Goal: Task Accomplishment & Management: Use online tool/utility

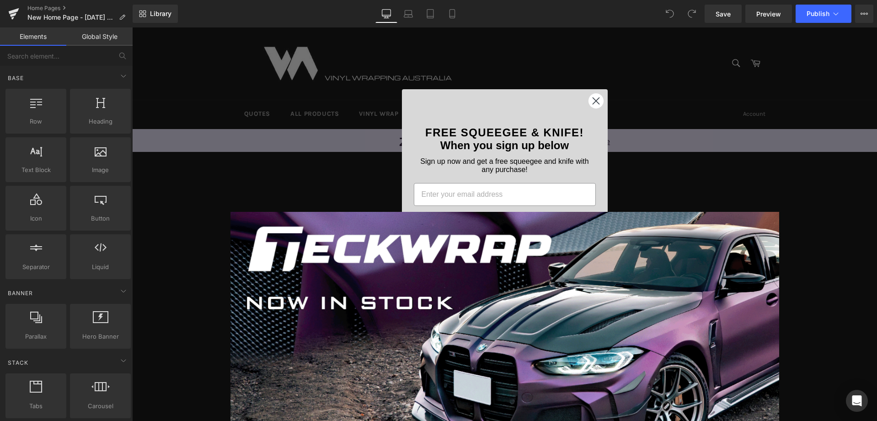
scroll to position [3586, 738]
click at [590, 105] on circle "Close dialog" at bounding box center [595, 100] width 15 height 15
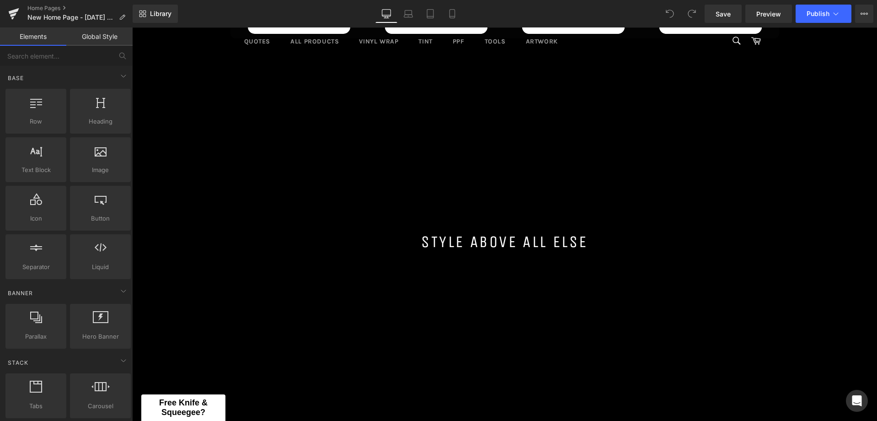
scroll to position [823, 0]
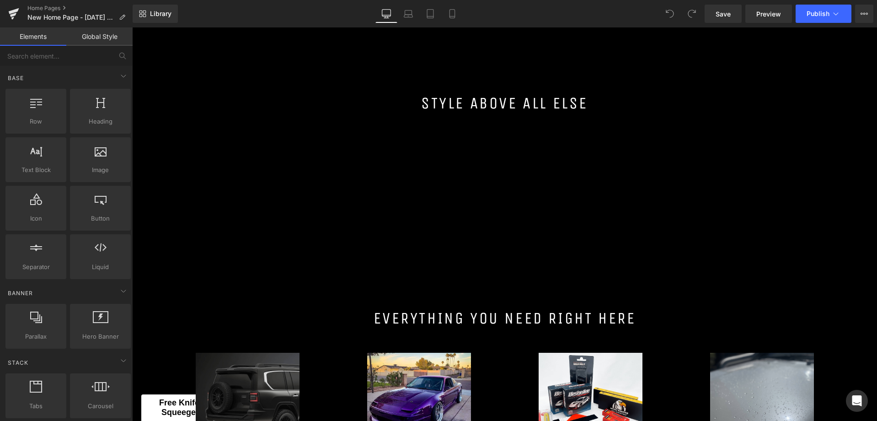
click at [385, 108] on h1 "Style Above all else" at bounding box center [504, 103] width 745 height 23
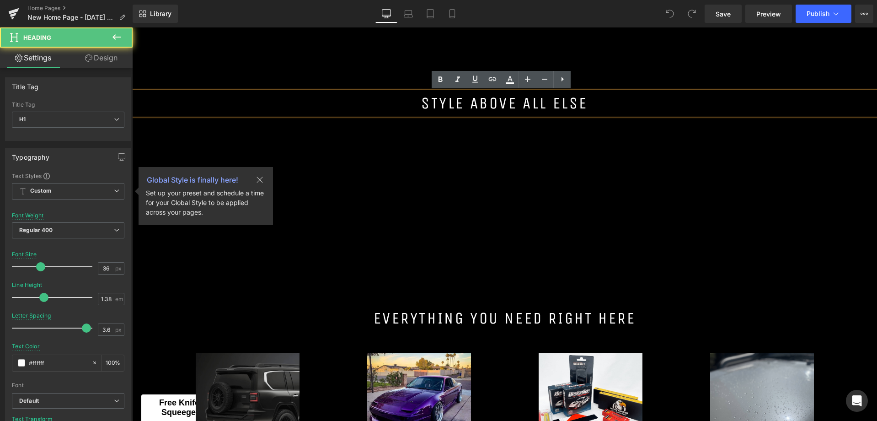
click at [382, 190] on div at bounding box center [504, 103] width 745 height 297
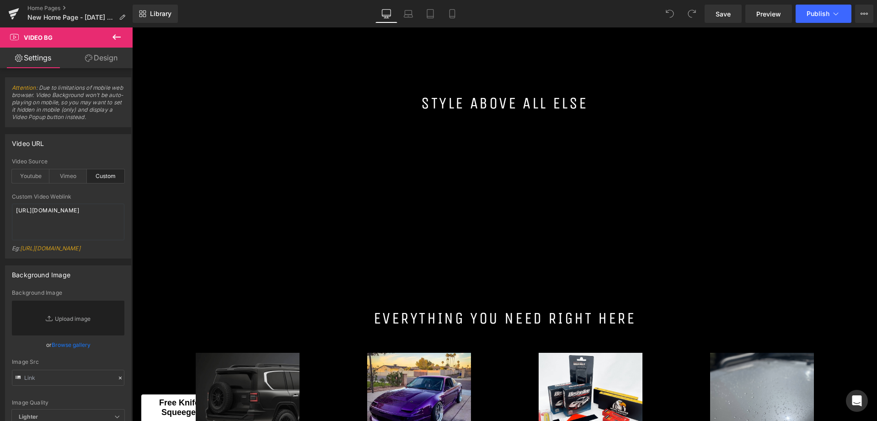
click at [382, 221] on div at bounding box center [504, 103] width 745 height 297
drag, startPoint x: 38, startPoint y: 232, endPoint x: -32, endPoint y: 186, distance: 83.2
click at [0, 186] on html "You are previewing how the will restyle your page. You can not edit Elements in…" at bounding box center [438, 210] width 877 height 421
paste textarea "videos/c/o/v/71837682f2dd4603b30999d11460564f.mov"
type textarea "[URL][DOMAIN_NAME]"
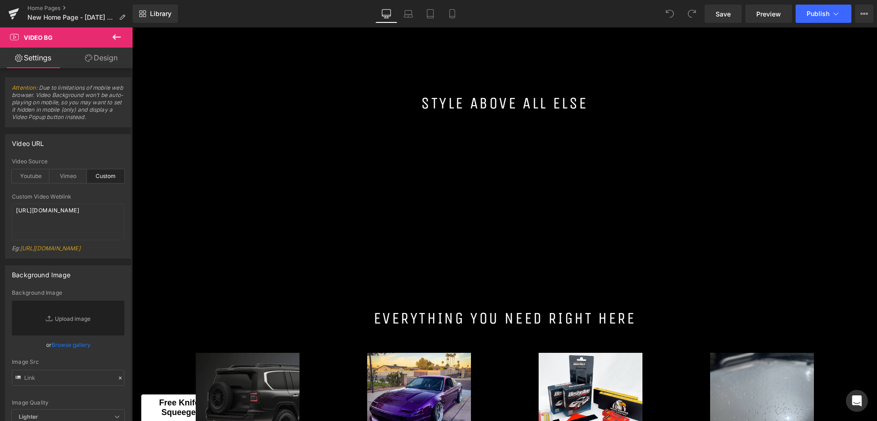
click at [277, 13] on div "Library Desktop Desktop Laptop Tablet Mobile Save Preview Publish Scheduled Vie…" at bounding box center [505, 14] width 745 height 18
click at [726, 14] on span "Save" at bounding box center [723, 14] width 15 height 10
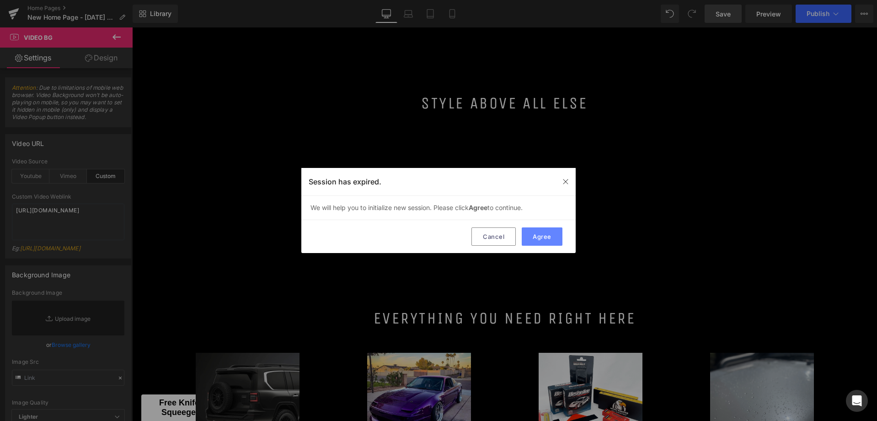
click at [543, 235] on button "Agree" at bounding box center [542, 236] width 41 height 18
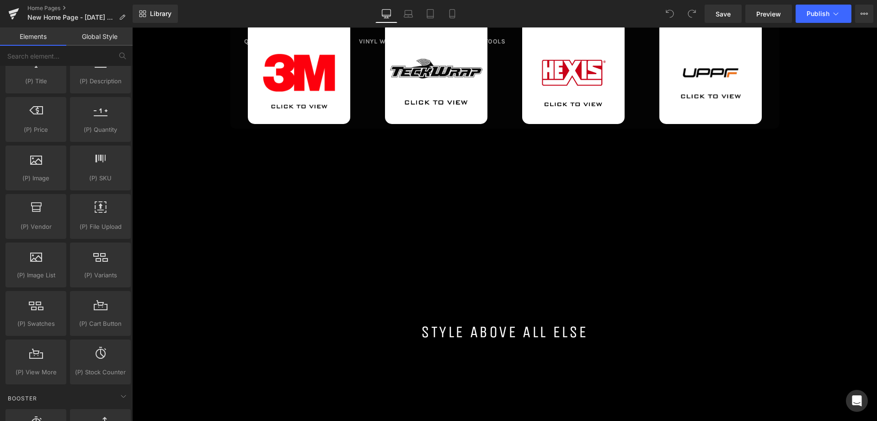
scroll to position [915, 0]
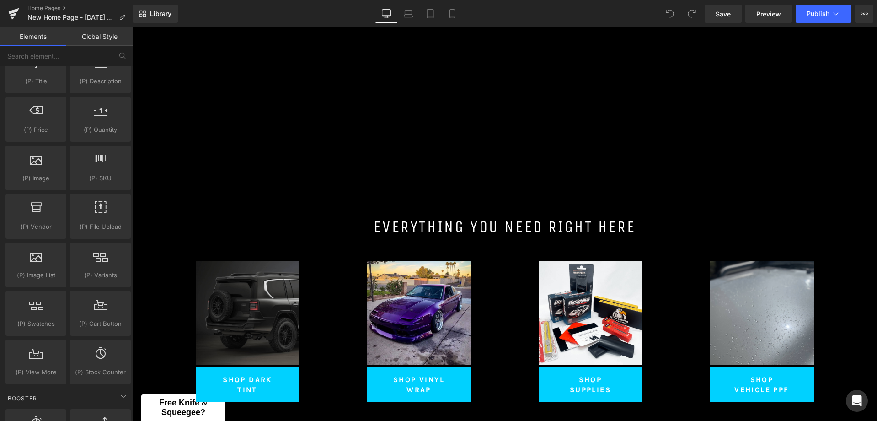
click at [402, 134] on div at bounding box center [504, 11] width 745 height 297
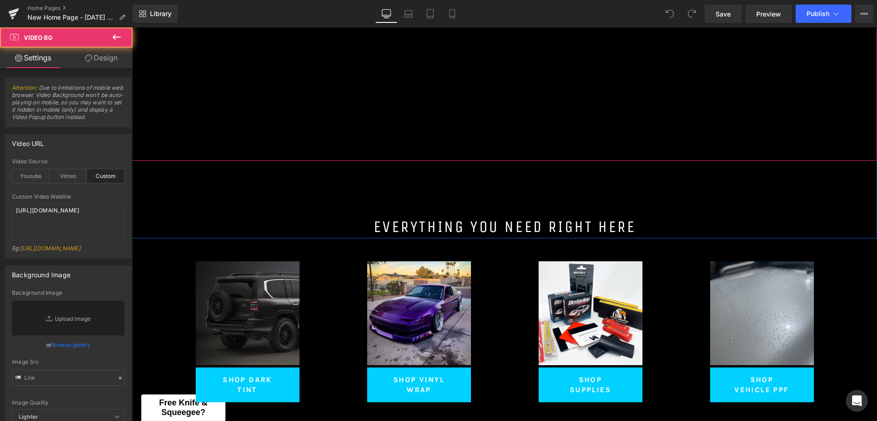
scroll to position [778, 0]
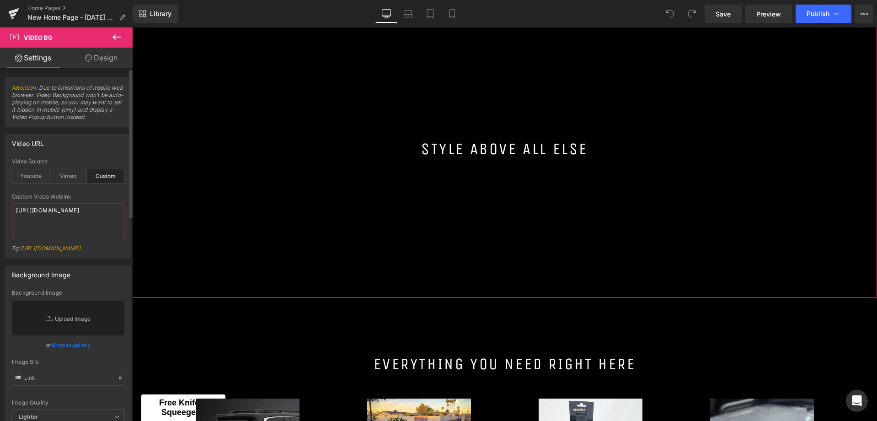
click at [104, 231] on textarea "[URL][DOMAIN_NAME]" at bounding box center [68, 222] width 113 height 37
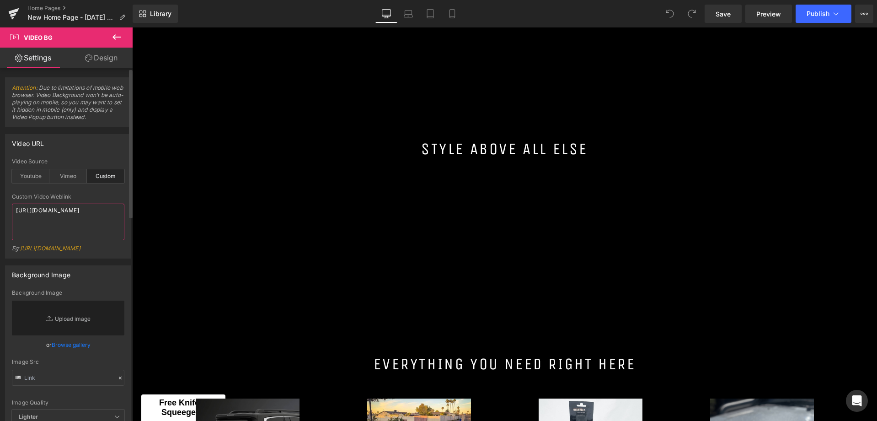
paste textarea "videos/c/o/v/71837682f2dd4603b30999d11460564f.mov"
type textarea "[URL][DOMAIN_NAME]"
click at [726, 14] on span "Save" at bounding box center [723, 14] width 15 height 10
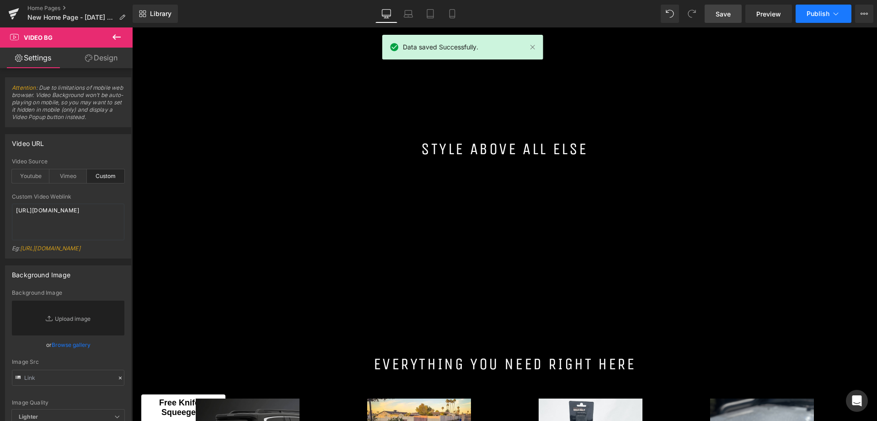
click at [818, 14] on span "Publish" at bounding box center [818, 13] width 23 height 7
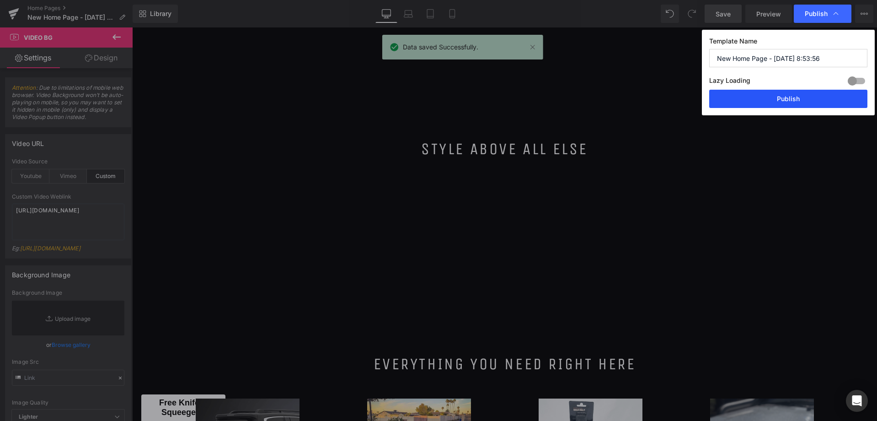
click at [792, 98] on button "Publish" at bounding box center [789, 99] width 158 height 18
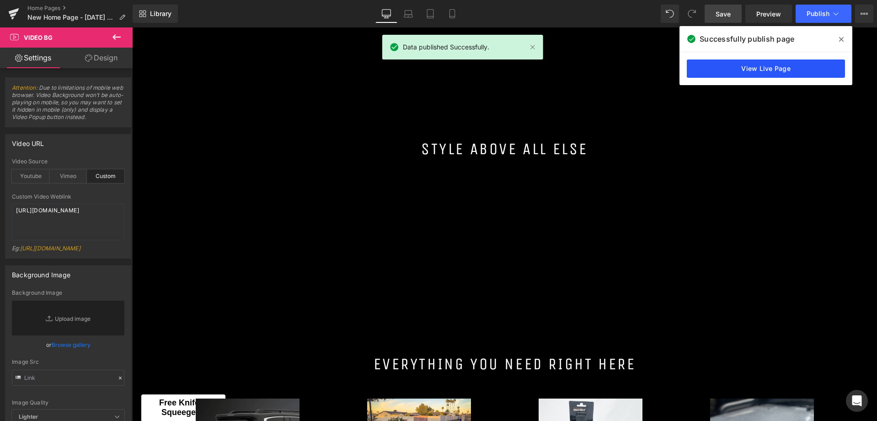
click at [766, 69] on link "View Live Page" at bounding box center [766, 68] width 158 height 18
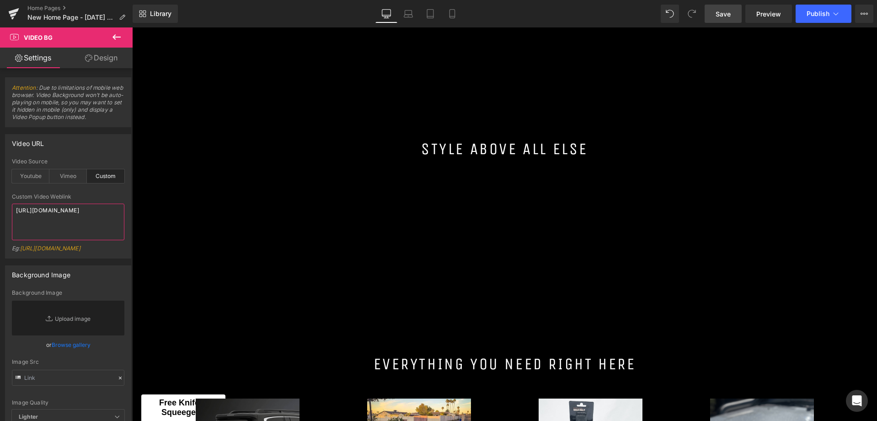
drag, startPoint x: 86, startPoint y: 233, endPoint x: -27, endPoint y: 184, distance: 123.6
click at [0, 184] on html "You are previewing how the will restyle your page. You can not edit Elements in…" at bounding box center [438, 210] width 877 height 421
click at [736, 7] on link "Save" at bounding box center [723, 14] width 37 height 18
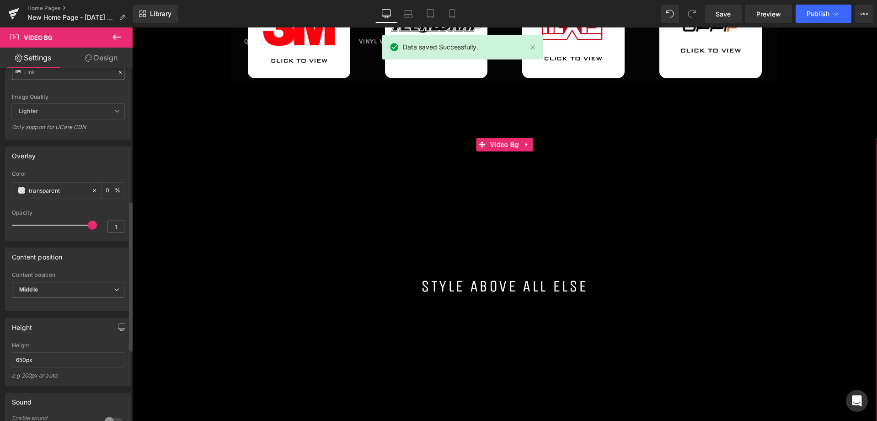
scroll to position [320, 0]
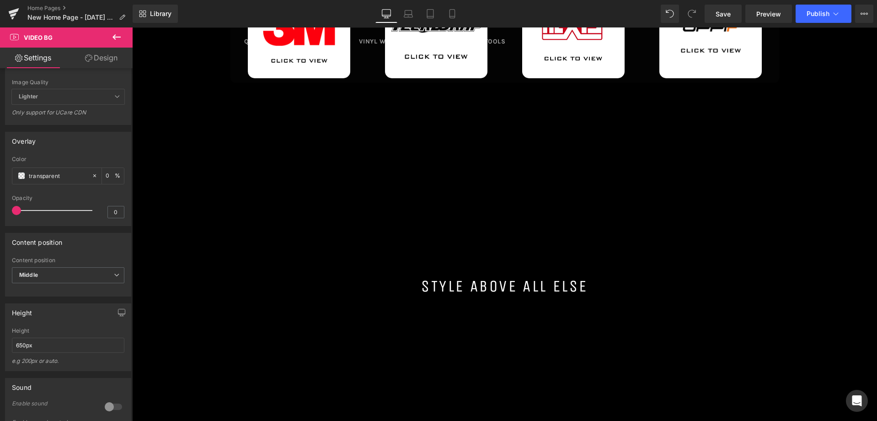
drag, startPoint x: 89, startPoint y: 232, endPoint x: -14, endPoint y: 242, distance: 103.4
click at [0, 242] on html "You are previewing how the will restyle your page. You can not edit Elements in…" at bounding box center [438, 210] width 877 height 421
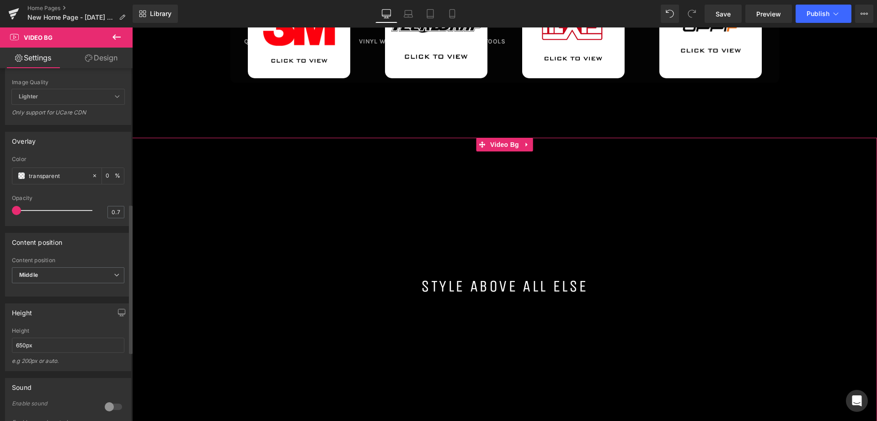
type input "1"
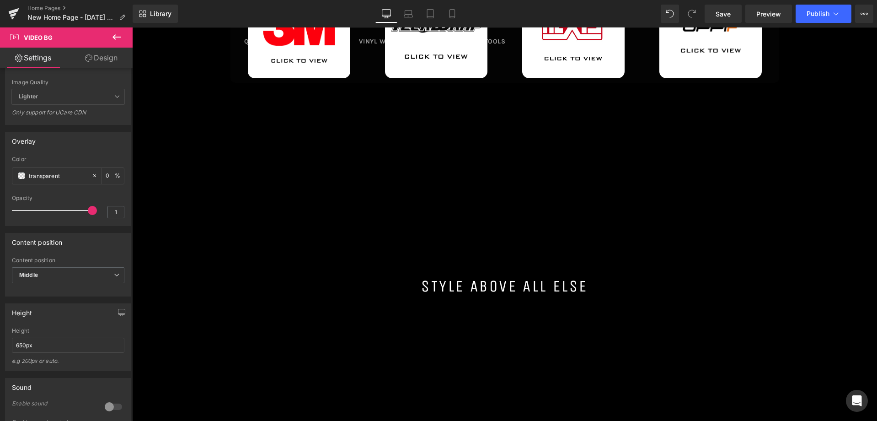
drag, startPoint x: 151, startPoint y: 261, endPoint x: 156, endPoint y: 206, distance: 55.2
click at [817, 16] on span "Publish" at bounding box center [818, 13] width 23 height 7
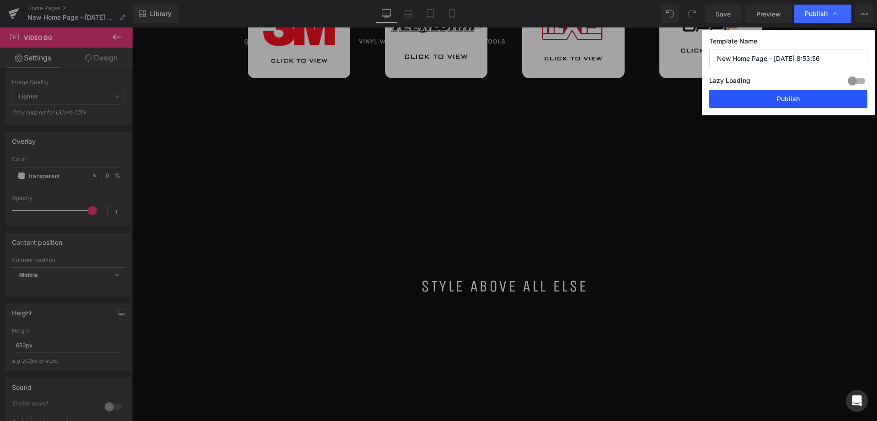
click at [794, 92] on button "Publish" at bounding box center [789, 99] width 158 height 18
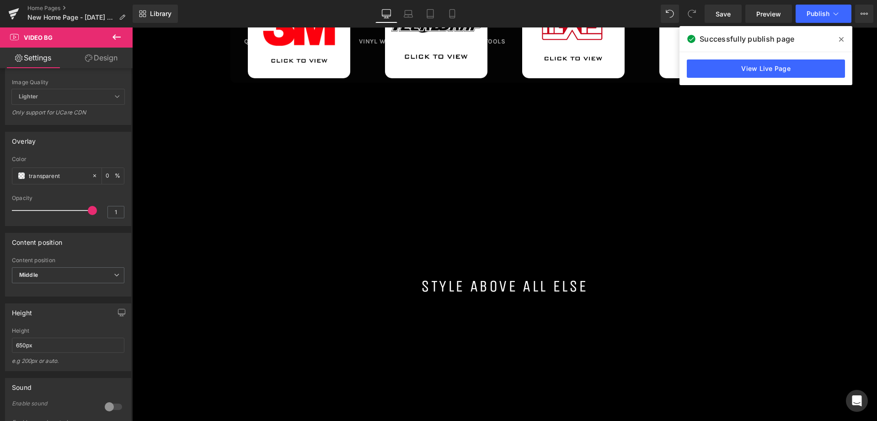
click at [840, 33] on span at bounding box center [841, 39] width 15 height 15
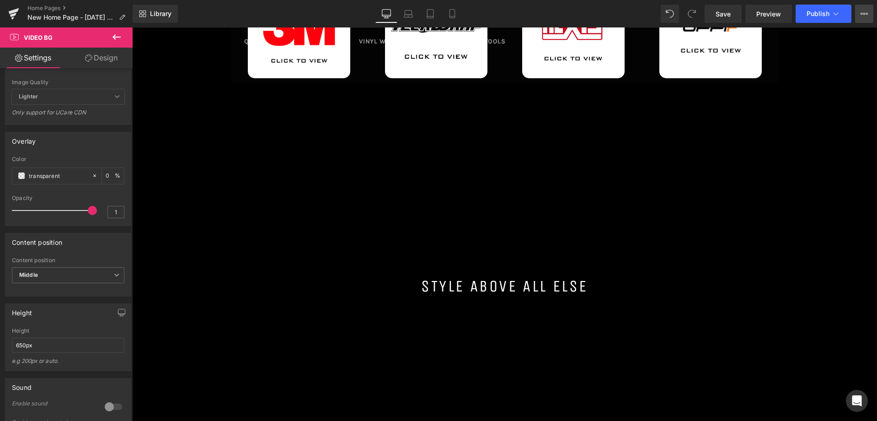
click at [867, 15] on icon at bounding box center [864, 13] width 7 height 7
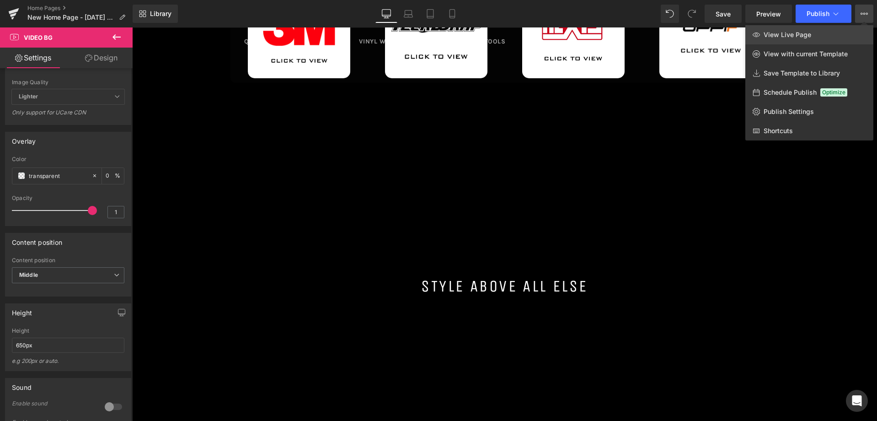
click at [804, 32] on span "View Live Page" at bounding box center [788, 35] width 48 height 8
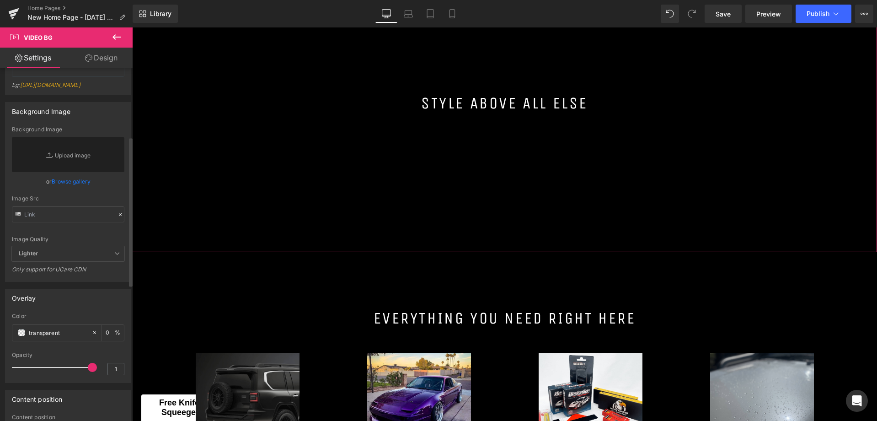
scroll to position [0, 0]
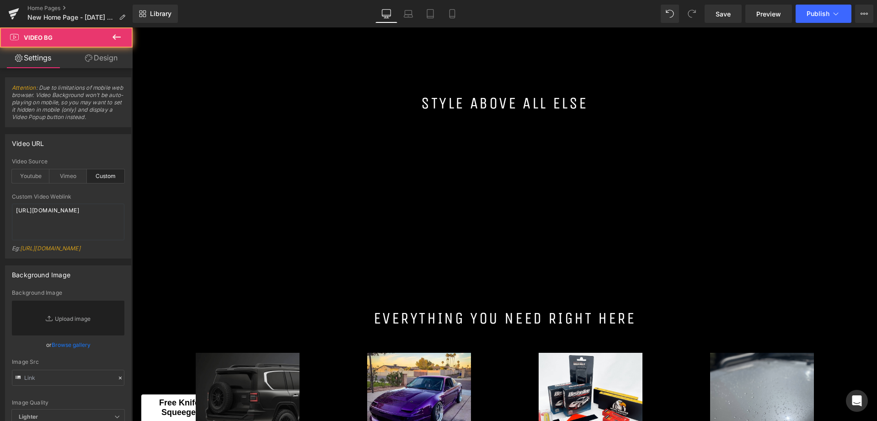
click at [453, 135] on div at bounding box center [504, 103] width 745 height 297
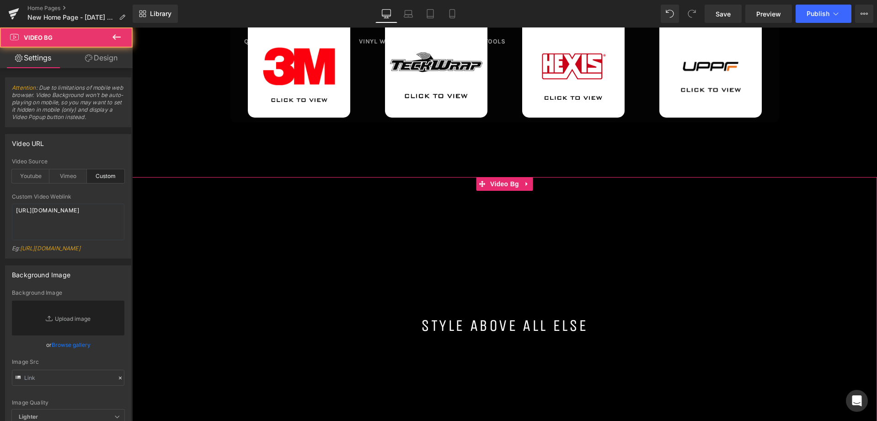
scroll to position [595, 0]
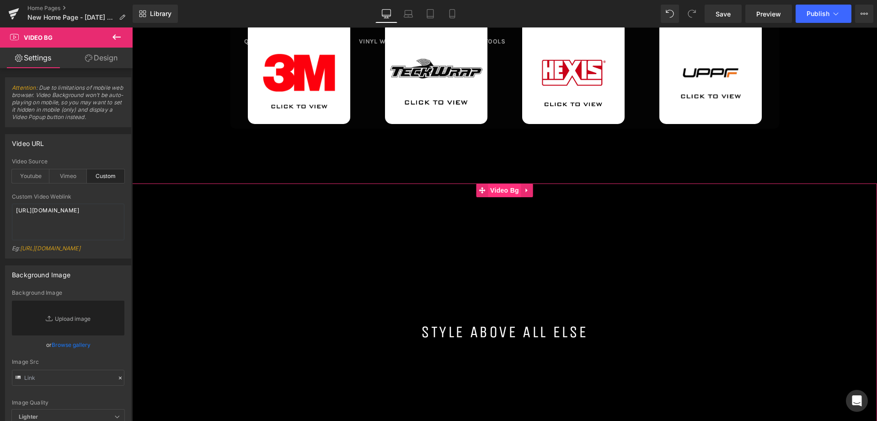
click at [498, 194] on span "Video Bg" at bounding box center [504, 190] width 33 height 14
click at [100, 61] on link "Design" at bounding box center [101, 58] width 66 height 21
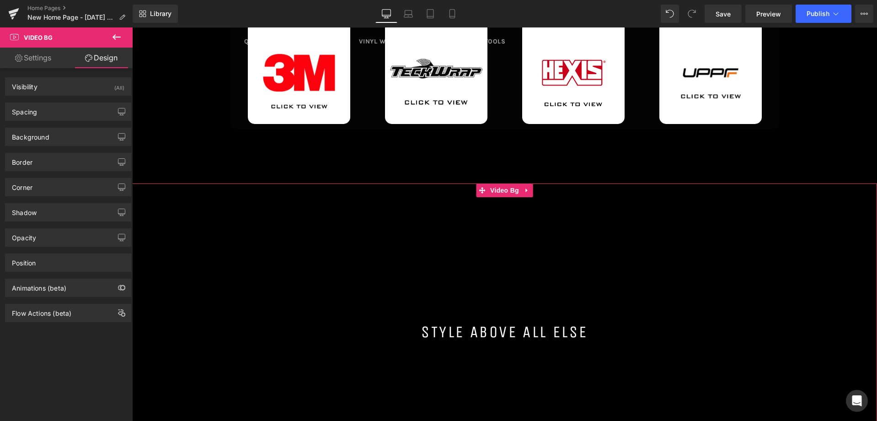
click at [23, 59] on link "Settings" at bounding box center [33, 58] width 66 height 21
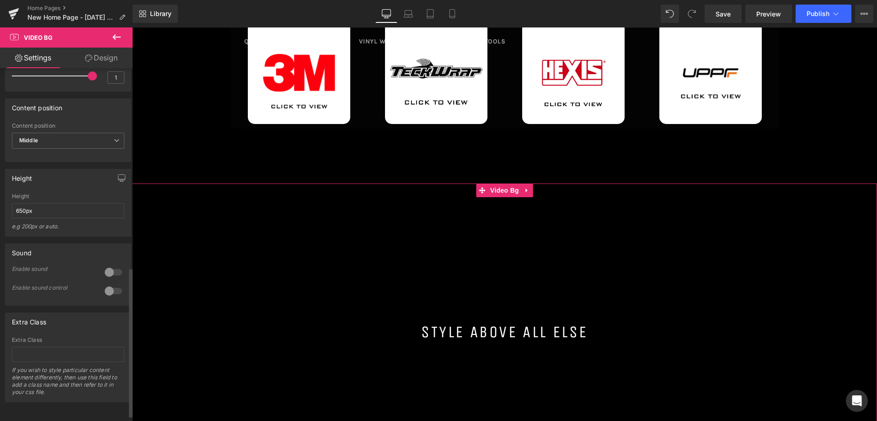
scroll to position [484, 0]
